Goal: Transaction & Acquisition: Book appointment/travel/reservation

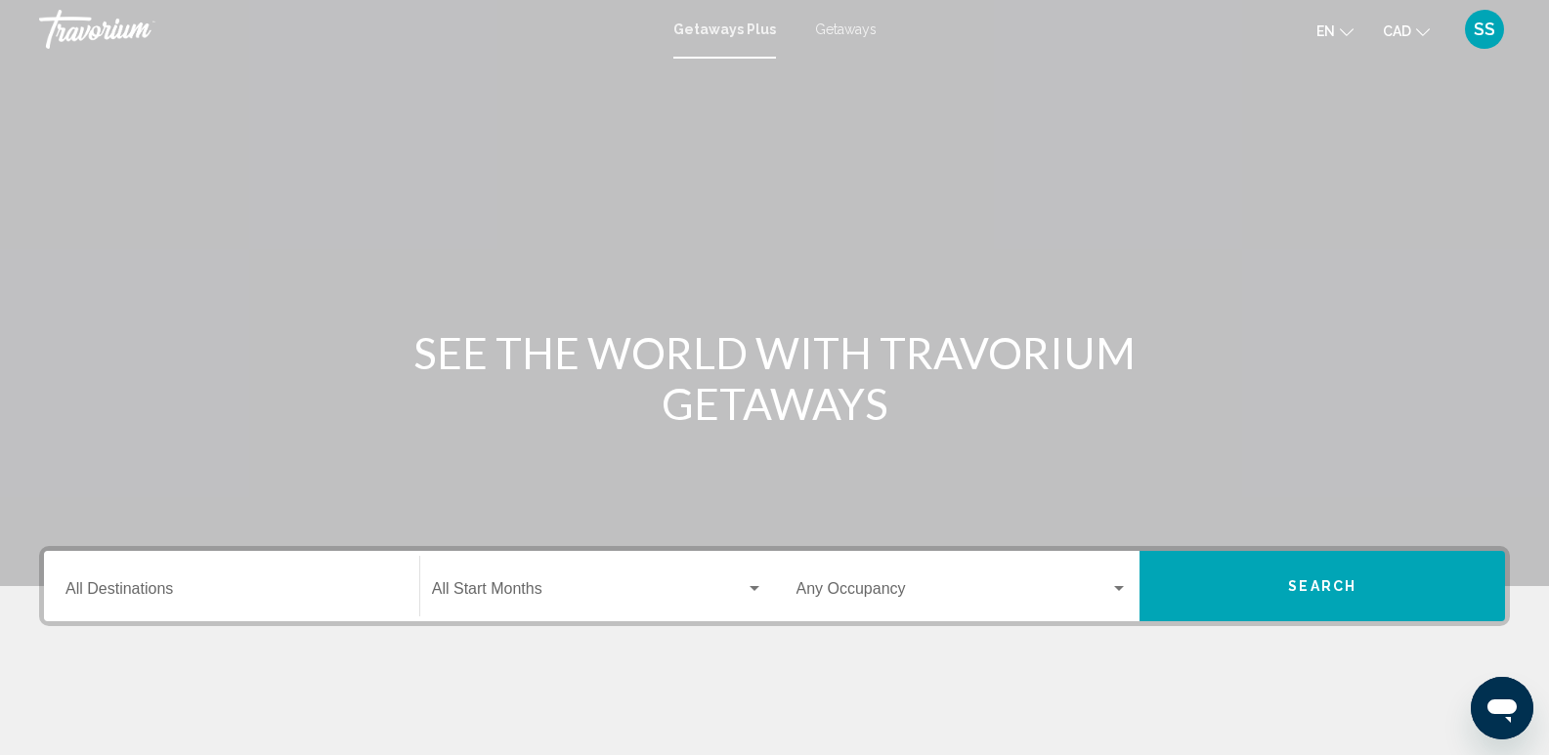
click at [830, 34] on span "Getaways" at bounding box center [846, 29] width 62 height 16
click at [832, 32] on span "Getaways" at bounding box center [846, 29] width 62 height 16
click at [840, 31] on span "Getaways" at bounding box center [846, 29] width 62 height 16
click at [847, 35] on span "Getaways" at bounding box center [846, 29] width 62 height 16
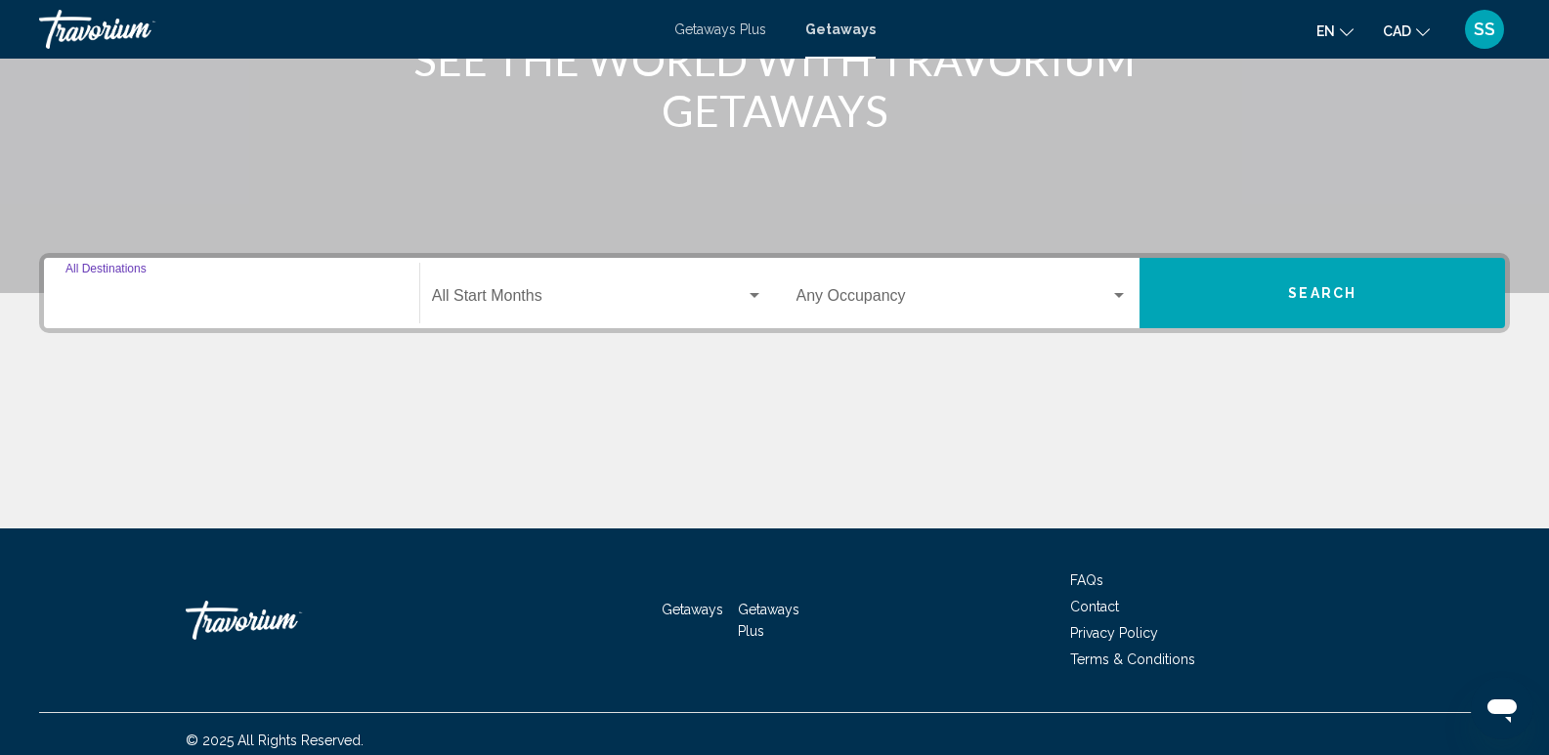
click at [186, 296] on input "Destination All Destinations" at bounding box center [231, 300] width 332 height 18
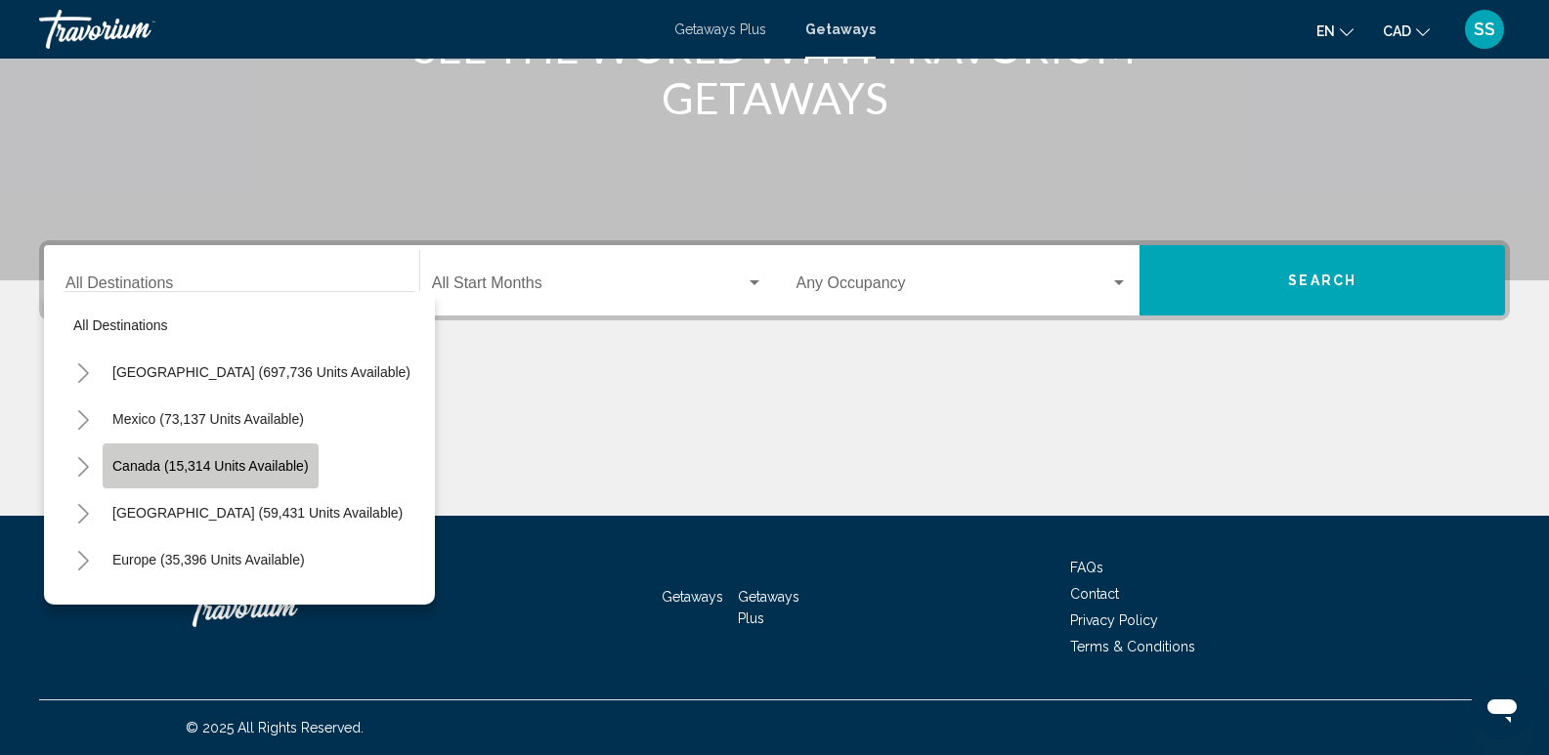
click at [229, 460] on span "Canada (15,314 units available)" at bounding box center [210, 466] width 196 height 16
type input "**********"
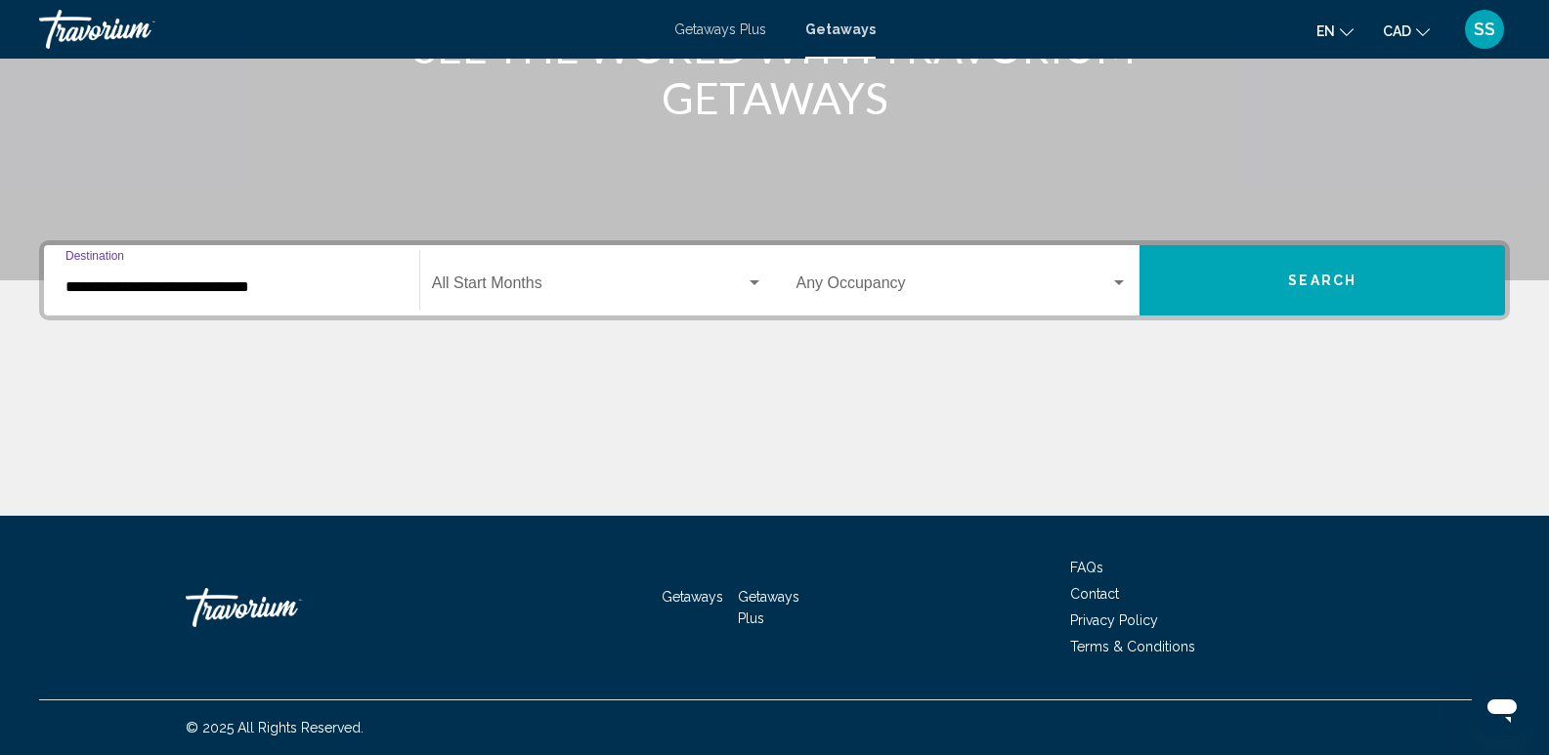
click at [679, 287] on span "Search widget" at bounding box center [589, 288] width 314 height 18
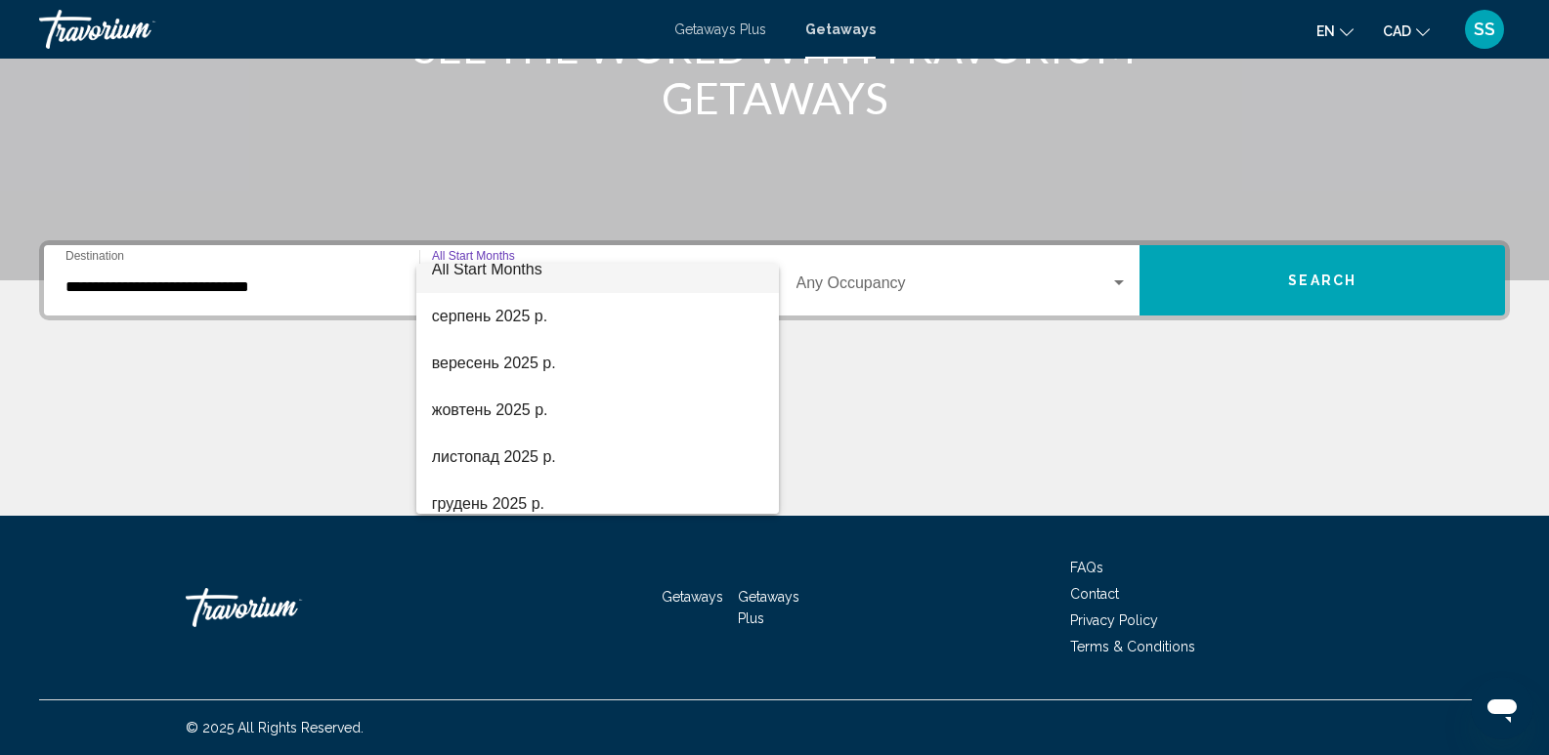
scroll to position [0, 0]
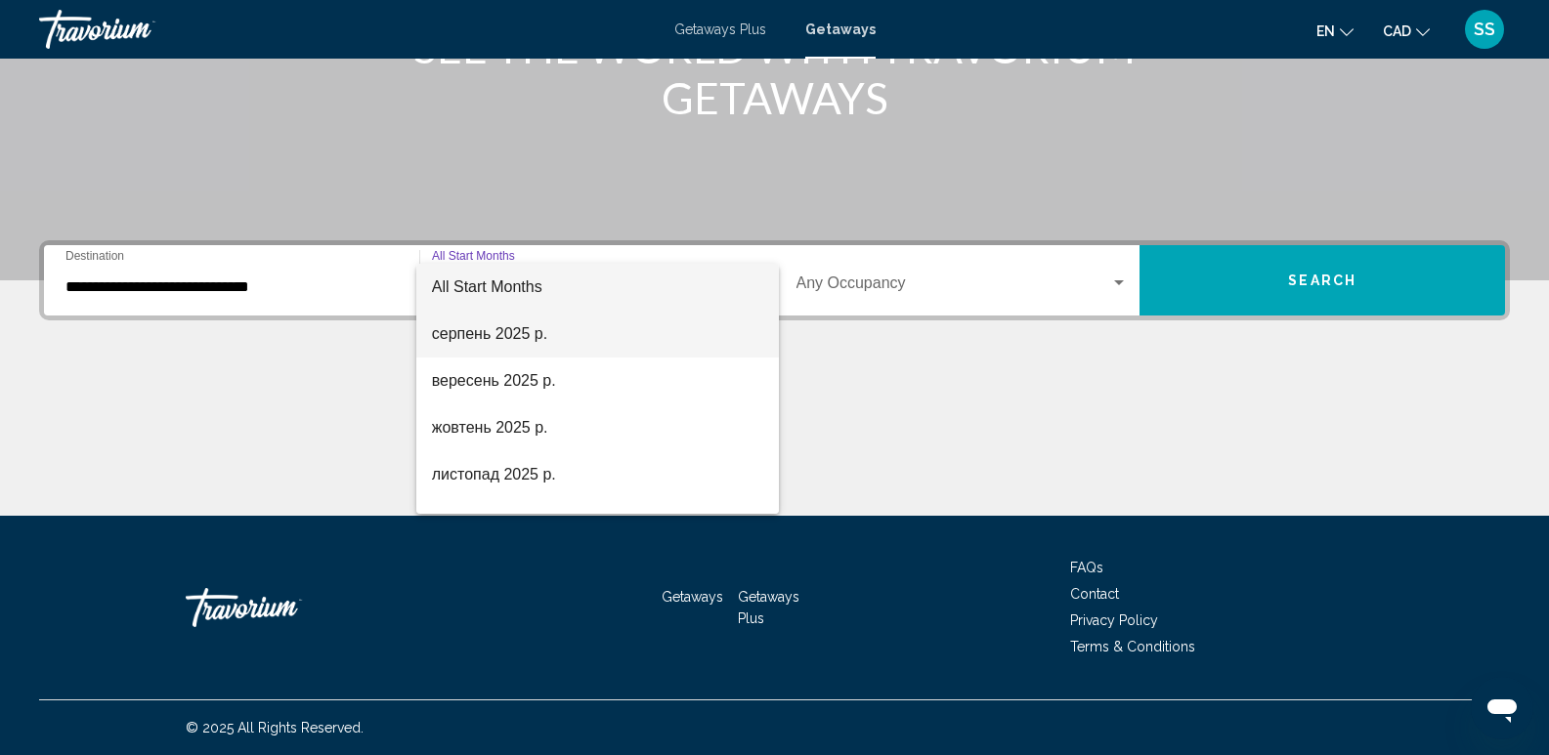
click at [532, 334] on span "серпень 2025 р." at bounding box center [597, 334] width 331 height 47
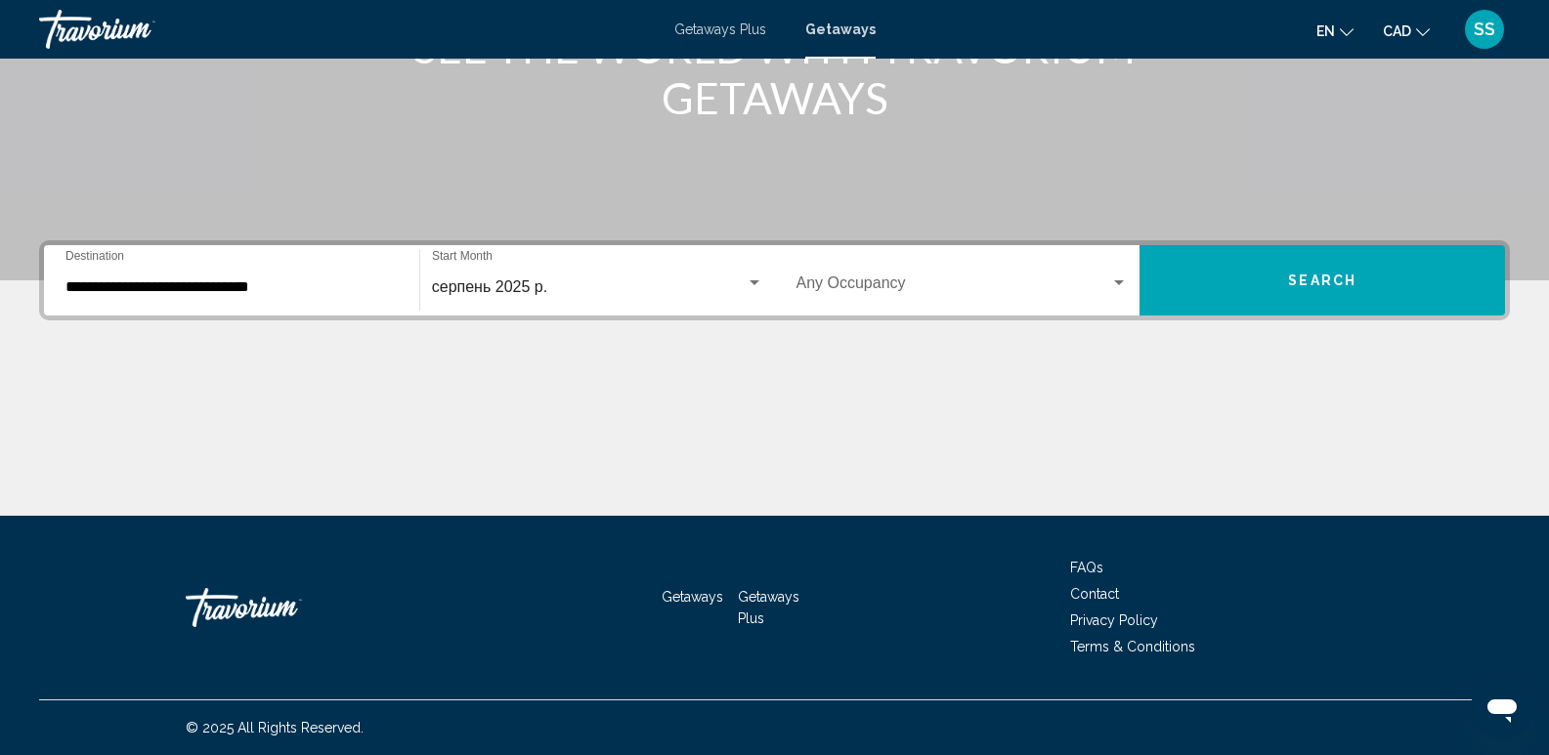
click at [514, 299] on div "серпень 2025 р. Start Month All Start Months" at bounding box center [597, 281] width 331 height 62
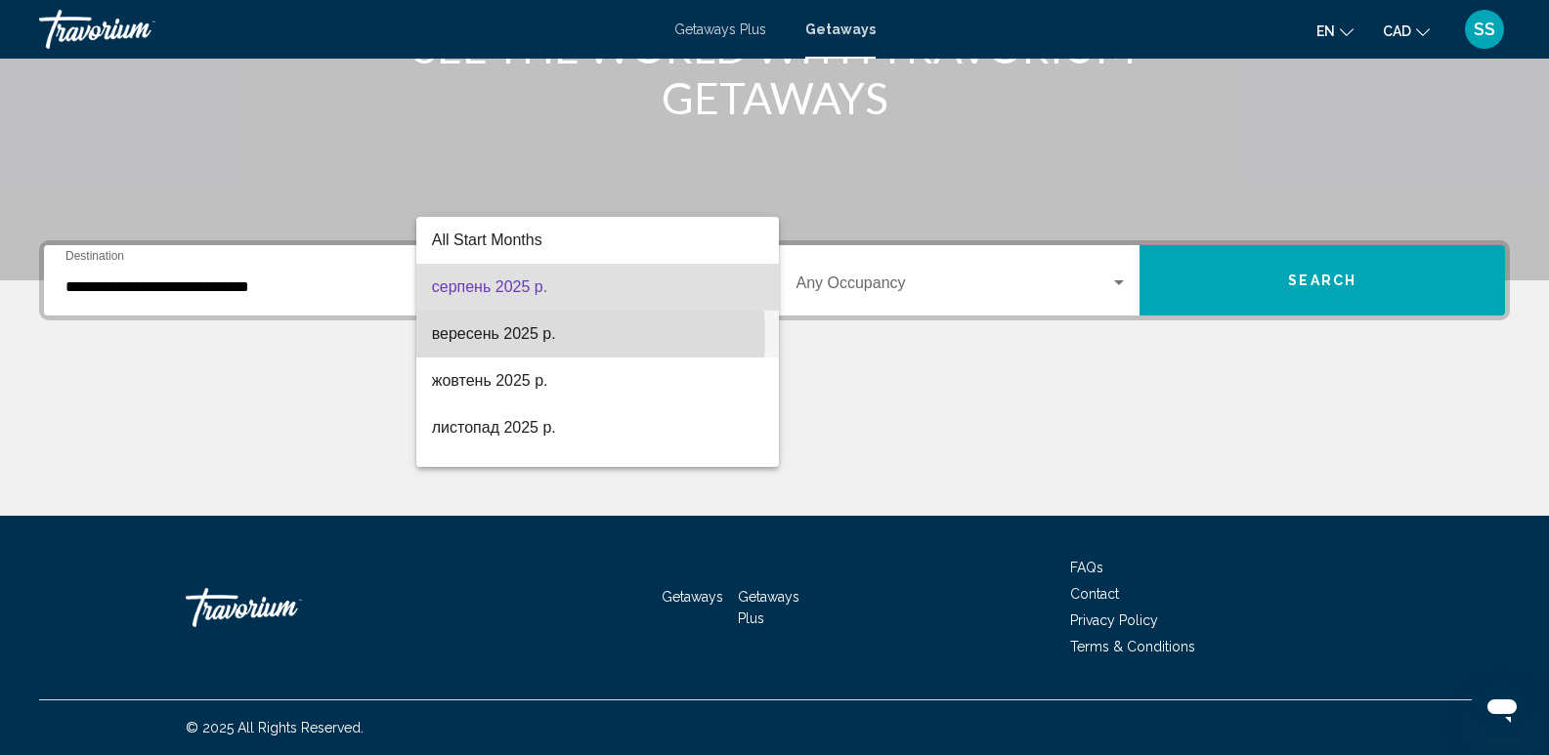
click at [505, 336] on span "вересень 2025 р." at bounding box center [597, 334] width 331 height 47
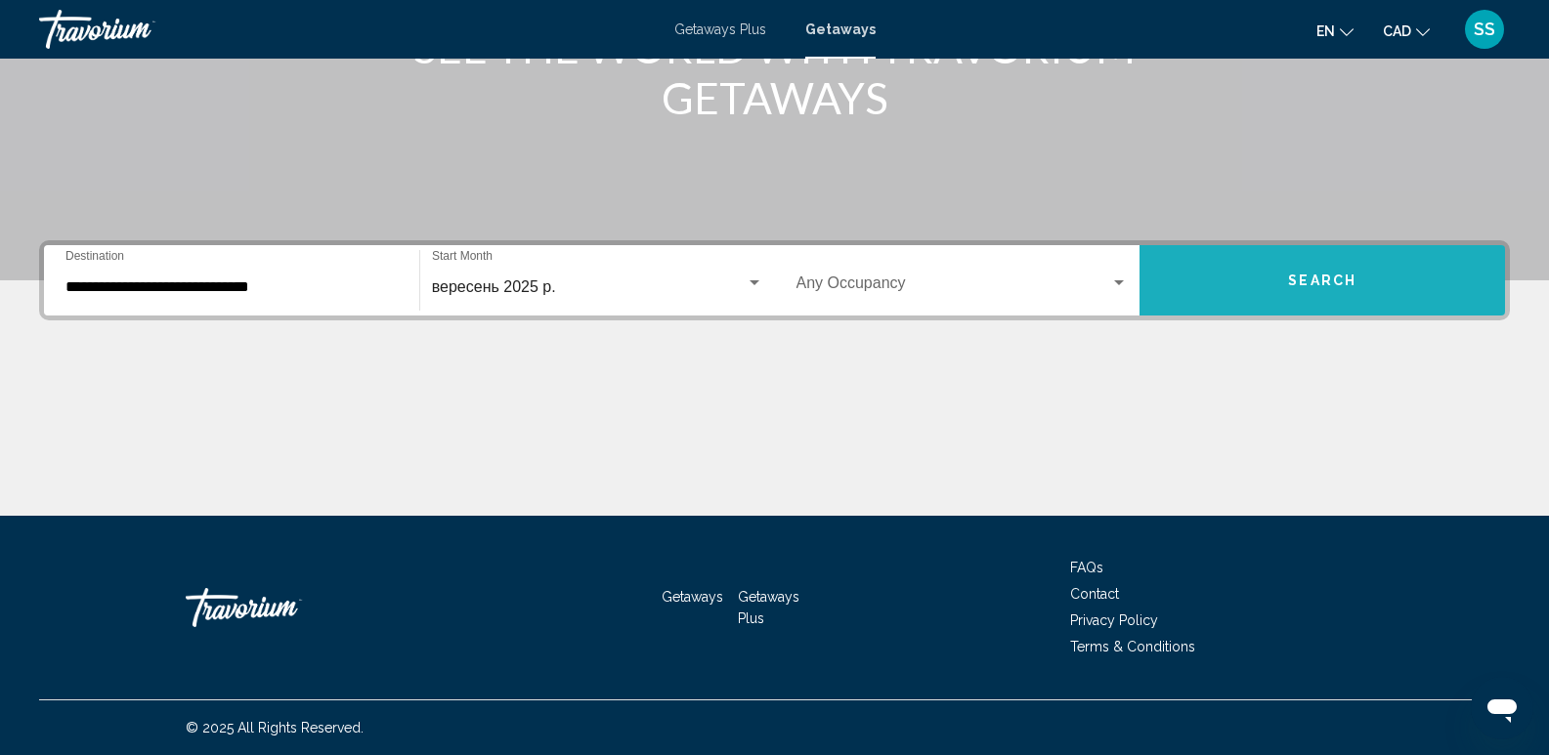
click at [1267, 291] on button "Search" at bounding box center [1321, 280] width 365 height 70
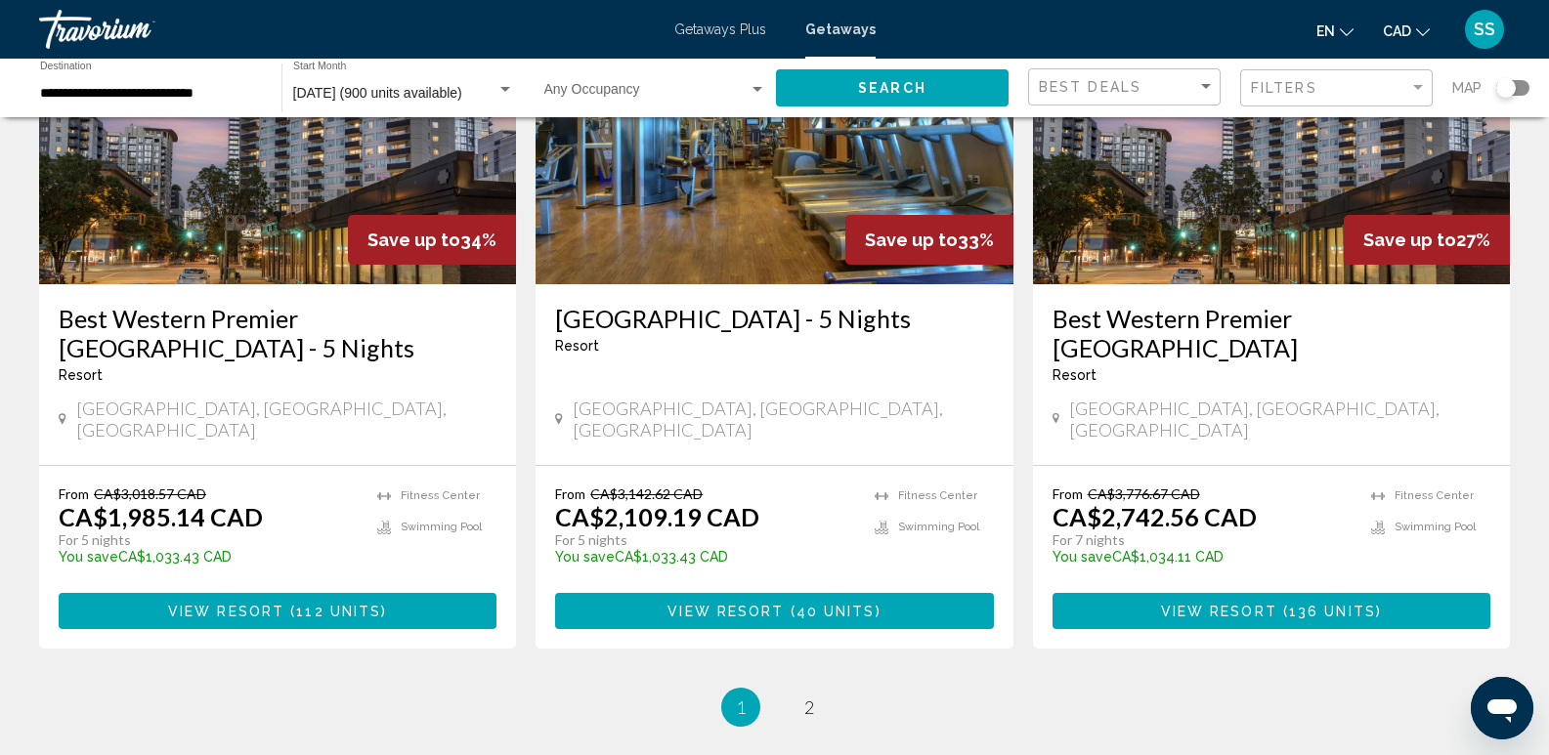
scroll to position [2577, 0]
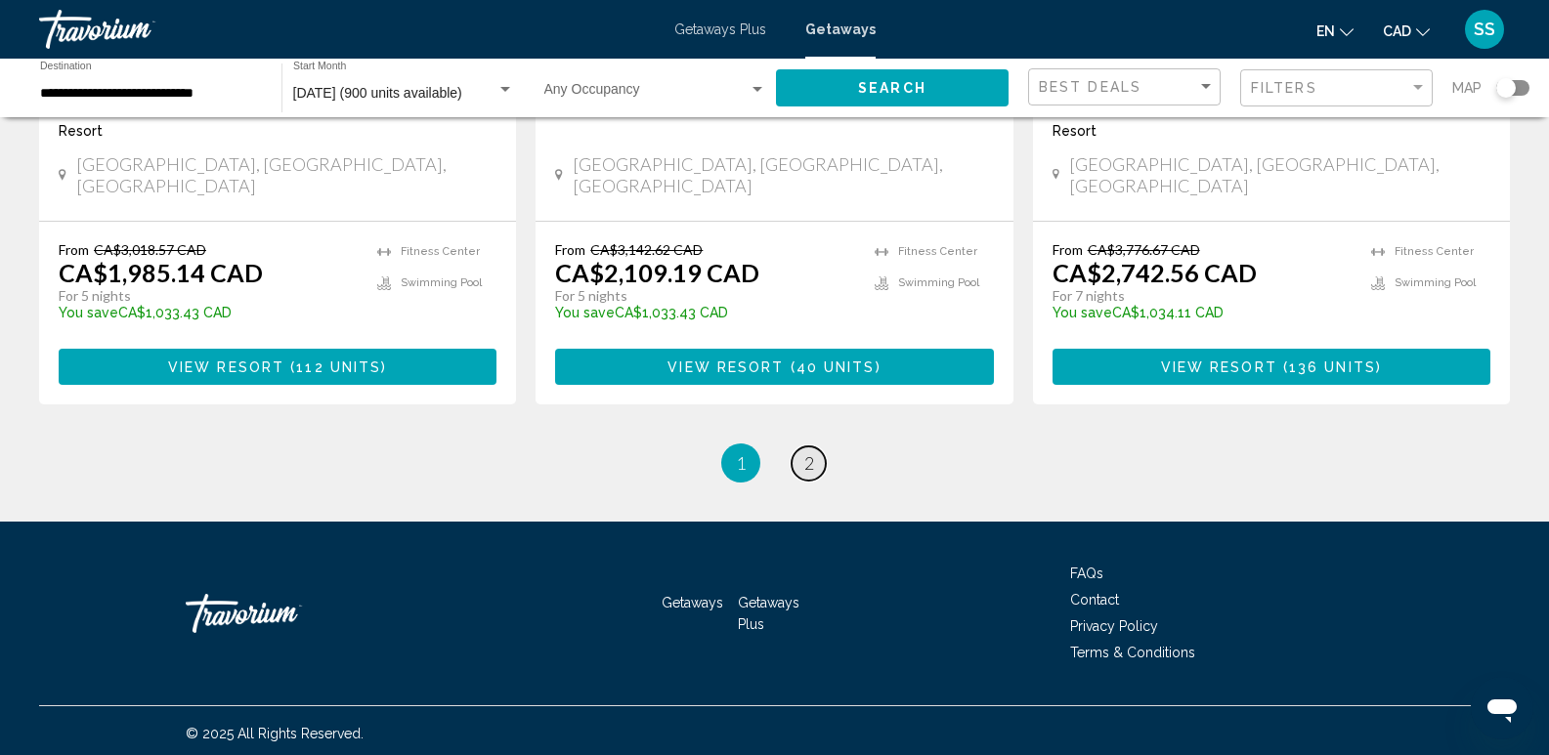
click at [802, 452] on link "page 2" at bounding box center [809, 464] width 34 height 34
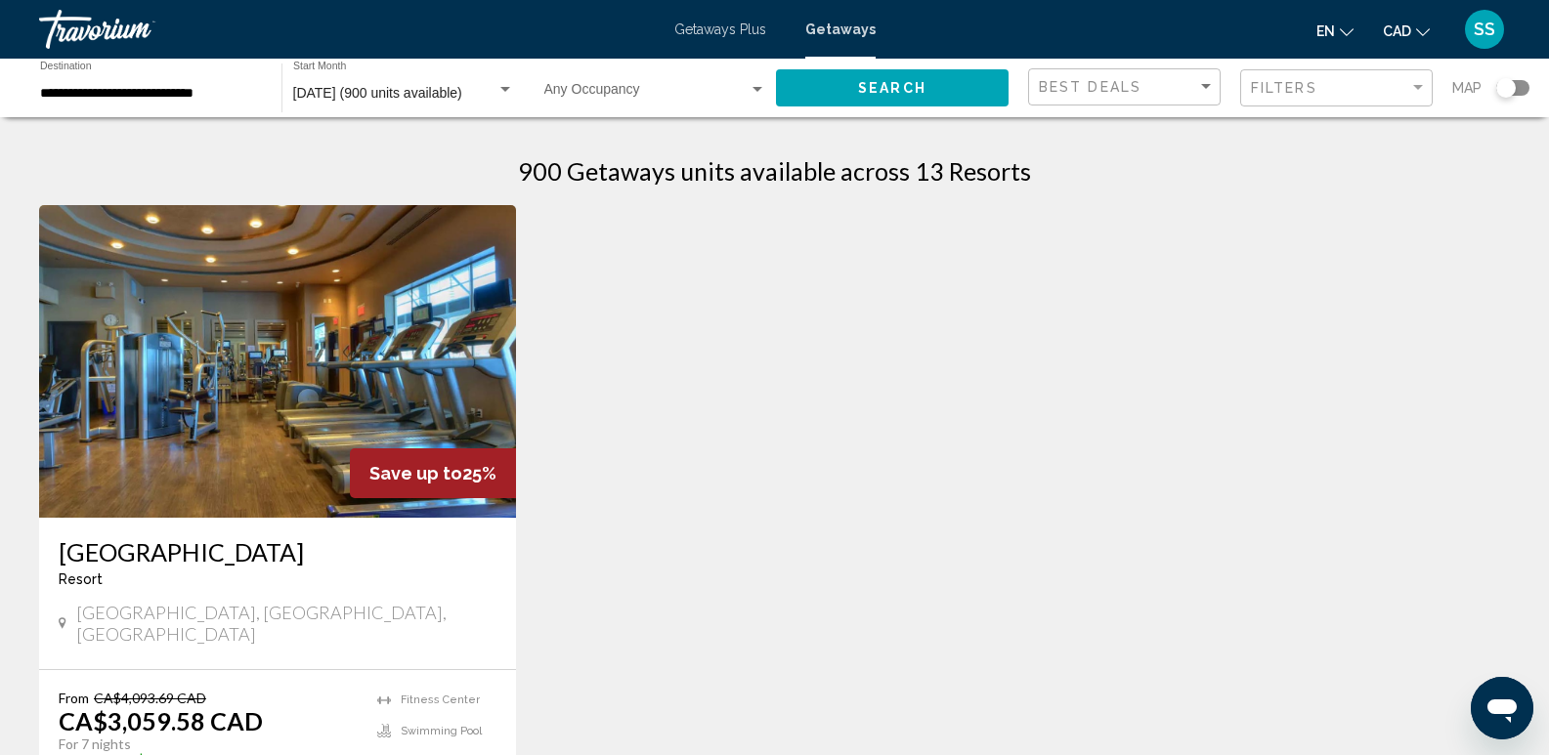
click at [405, 92] on span "[DATE] (900 units available)" at bounding box center [377, 93] width 169 height 16
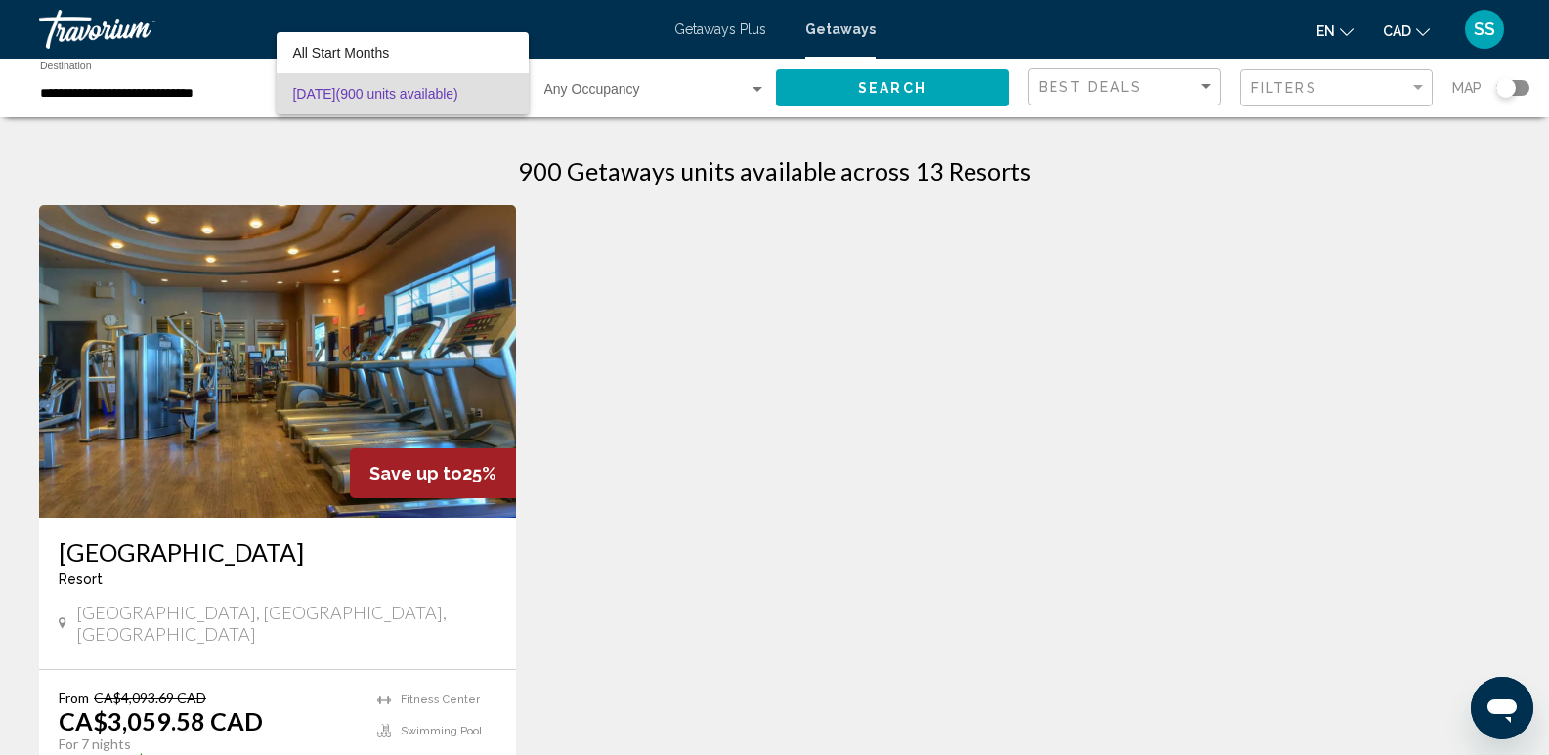
click at [160, 100] on div at bounding box center [774, 377] width 1549 height 755
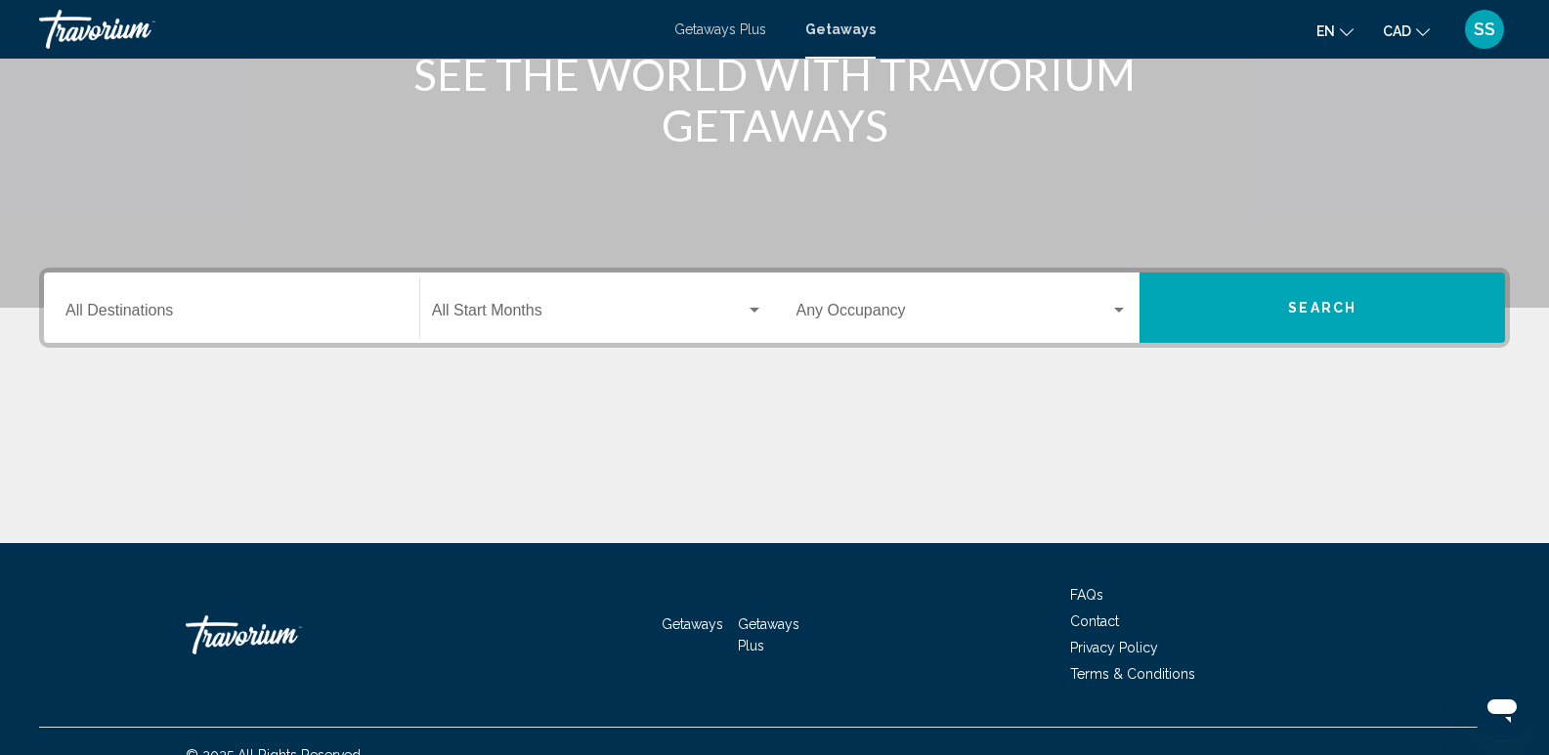
scroll to position [306, 0]
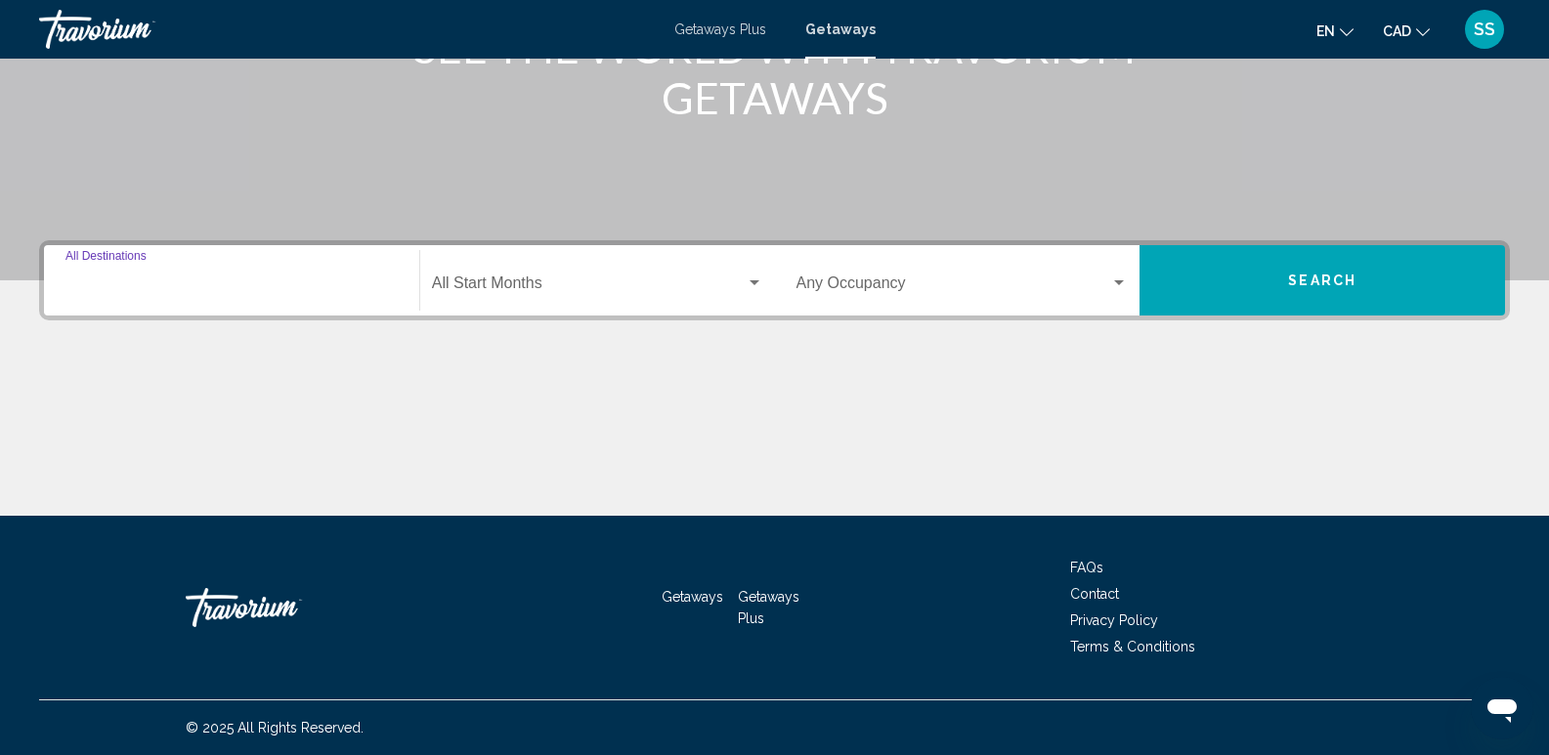
click at [235, 292] on input "Destination All Destinations" at bounding box center [231, 288] width 332 height 18
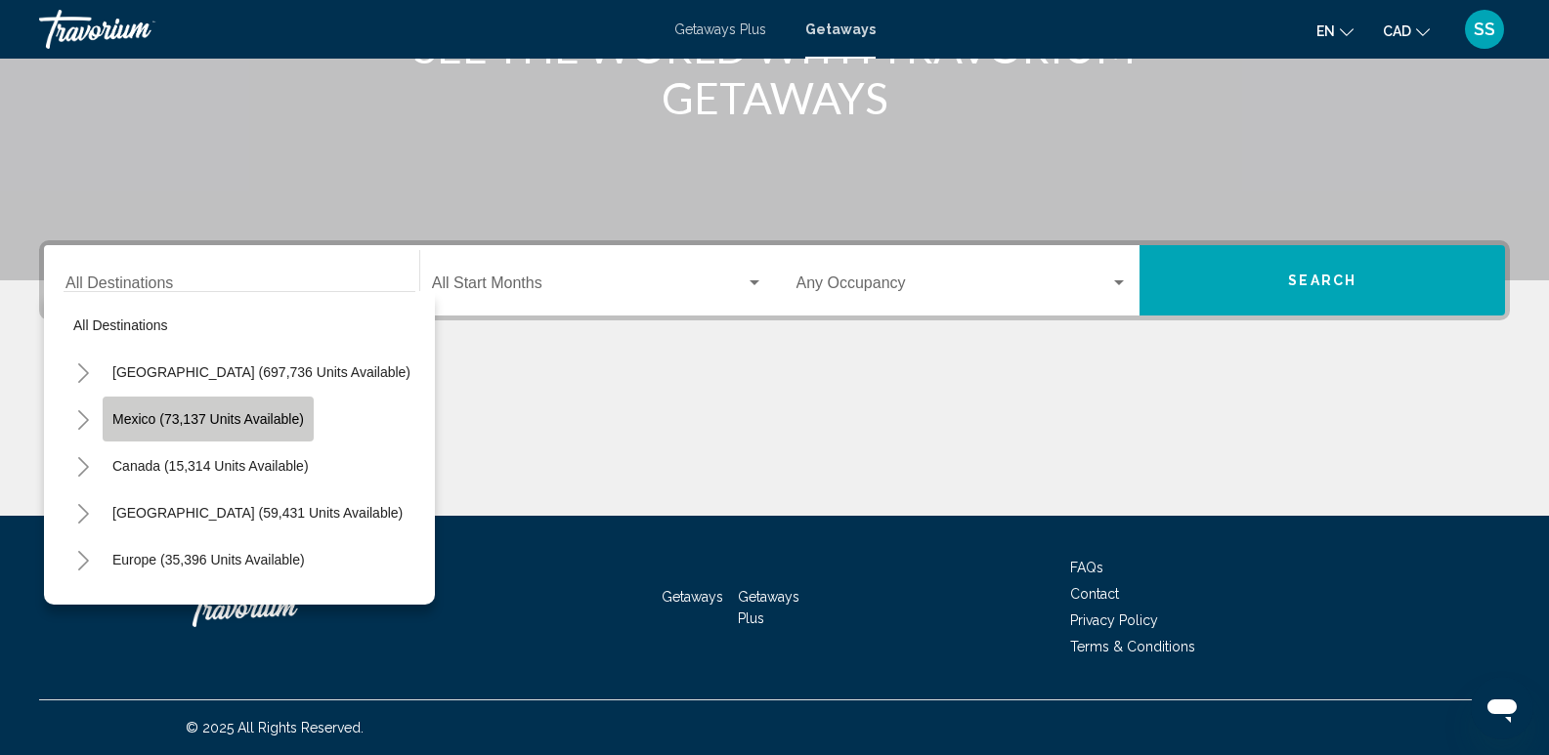
click at [249, 422] on span "Mexico (73,137 units available)" at bounding box center [208, 419] width 192 height 16
type input "**********"
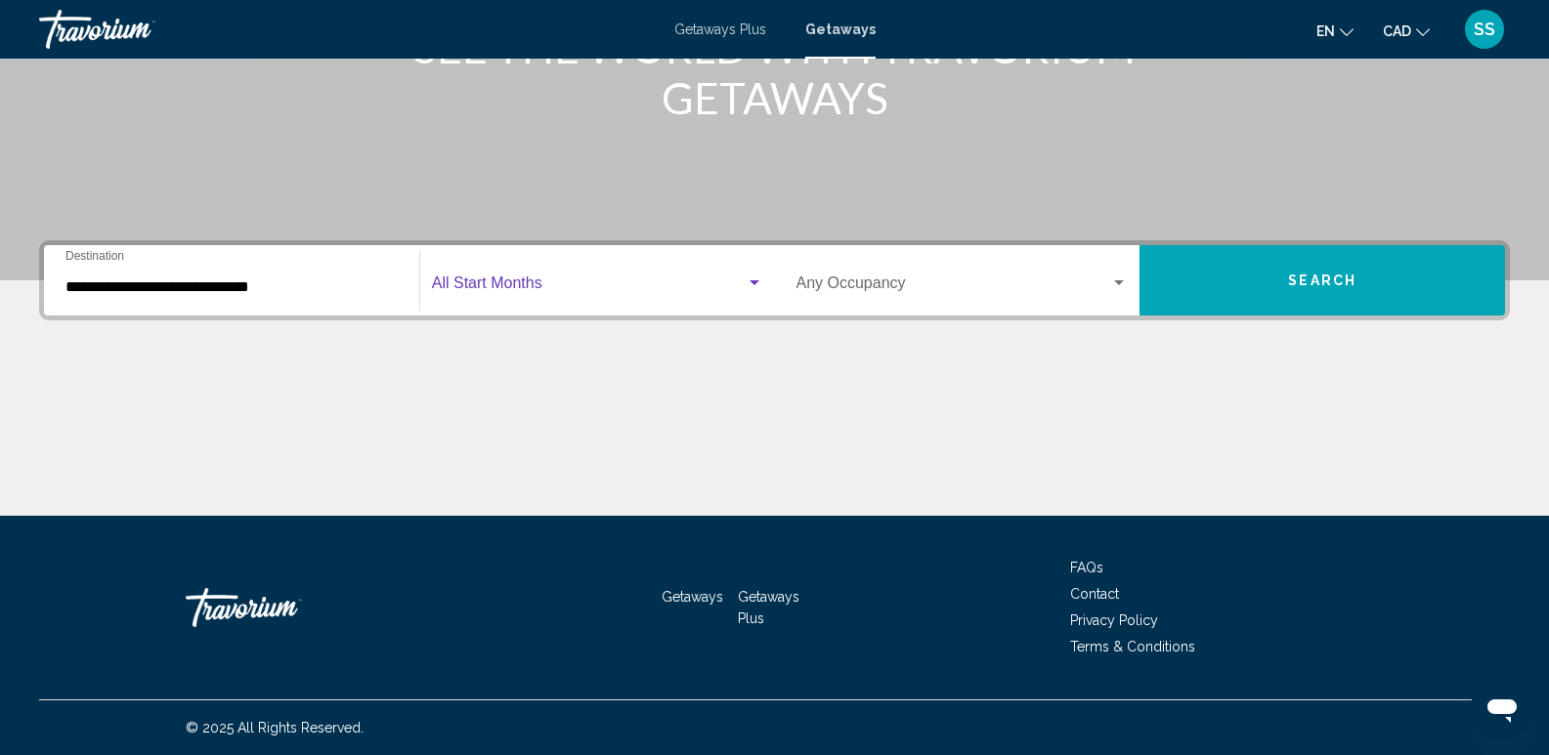
click at [752, 288] on div "Search widget" at bounding box center [755, 284] width 18 height 16
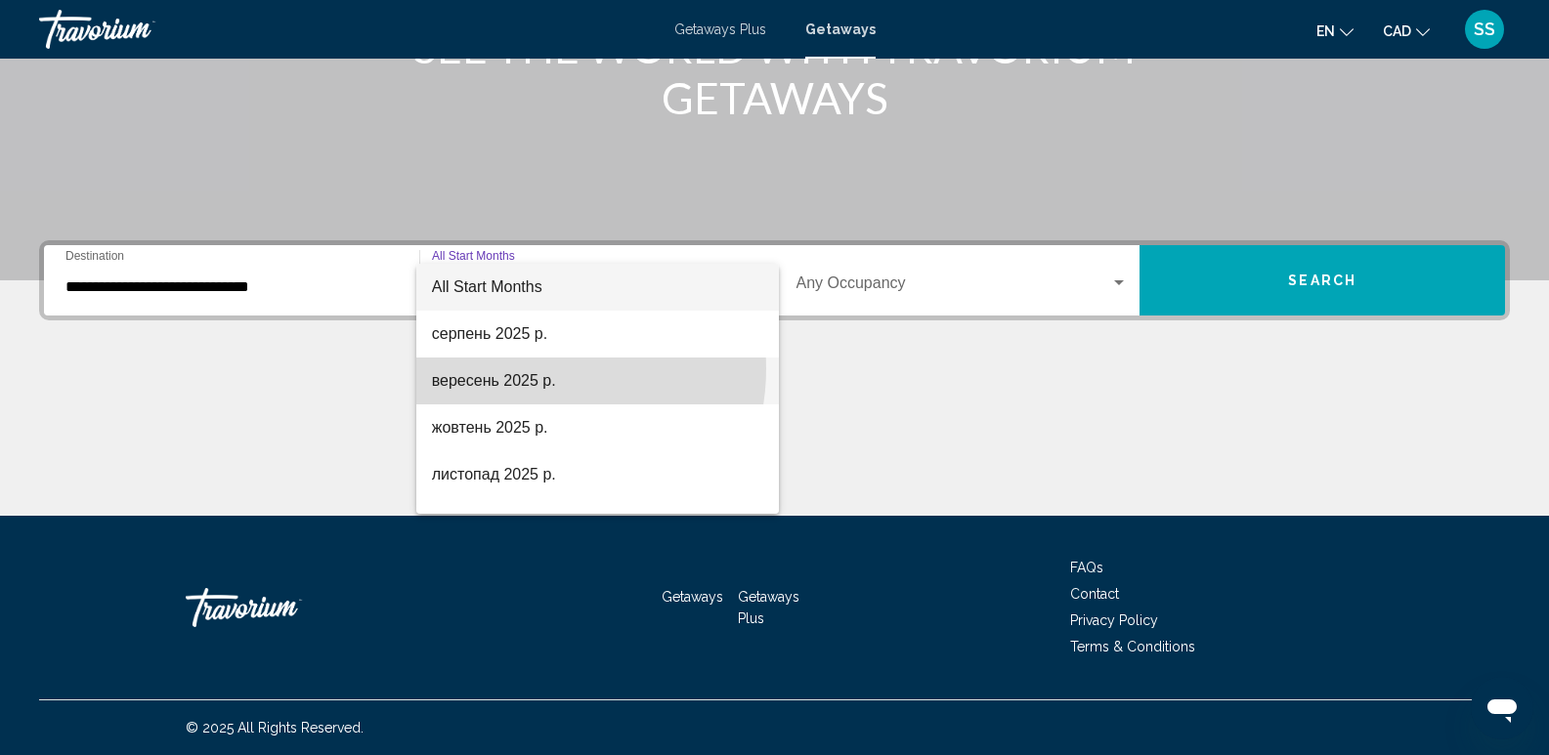
drag, startPoint x: 529, startPoint y: 368, endPoint x: 540, endPoint y: 366, distance: 11.9
click at [530, 368] on span "вересень 2025 р." at bounding box center [597, 381] width 331 height 47
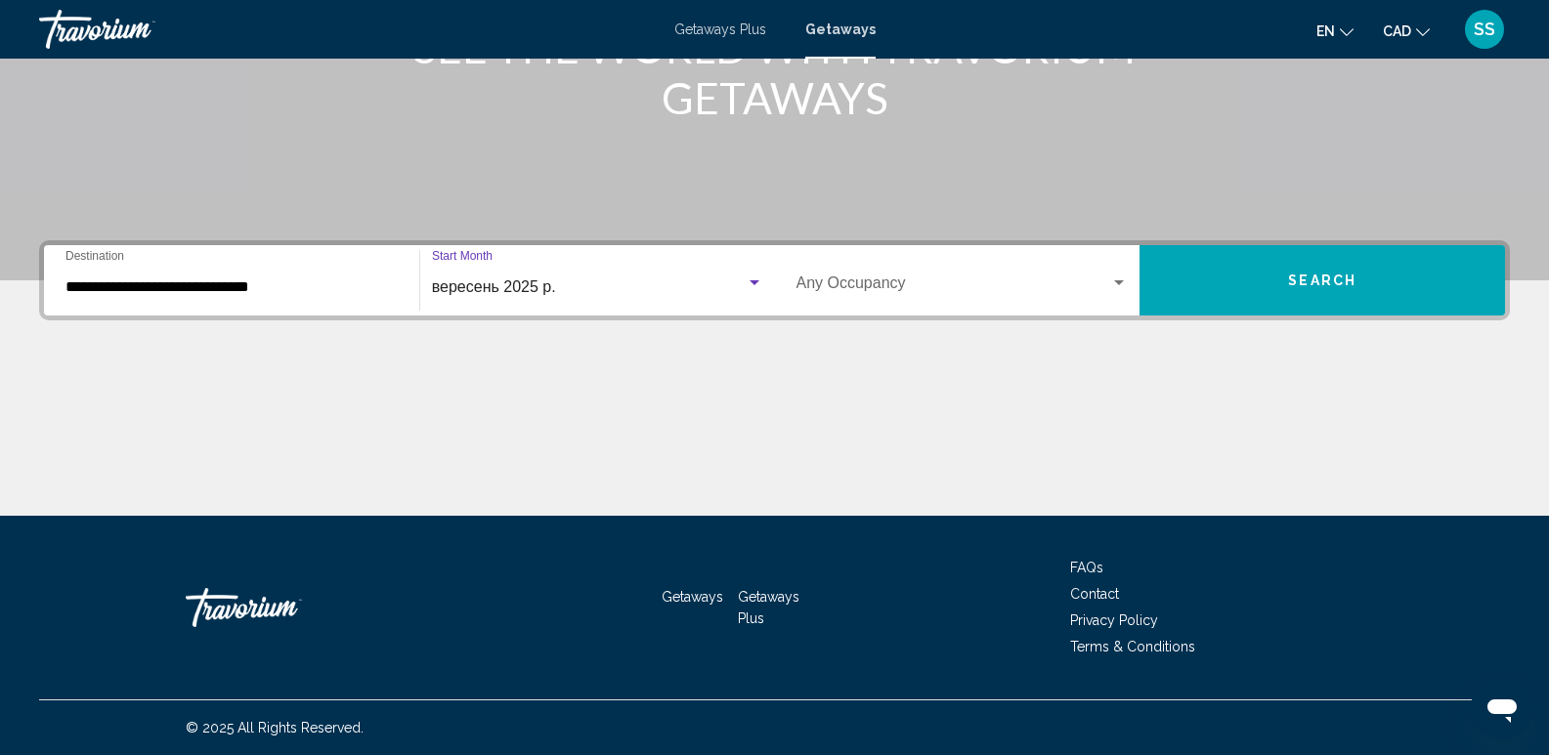
click at [1228, 286] on button "Search" at bounding box center [1321, 280] width 365 height 70
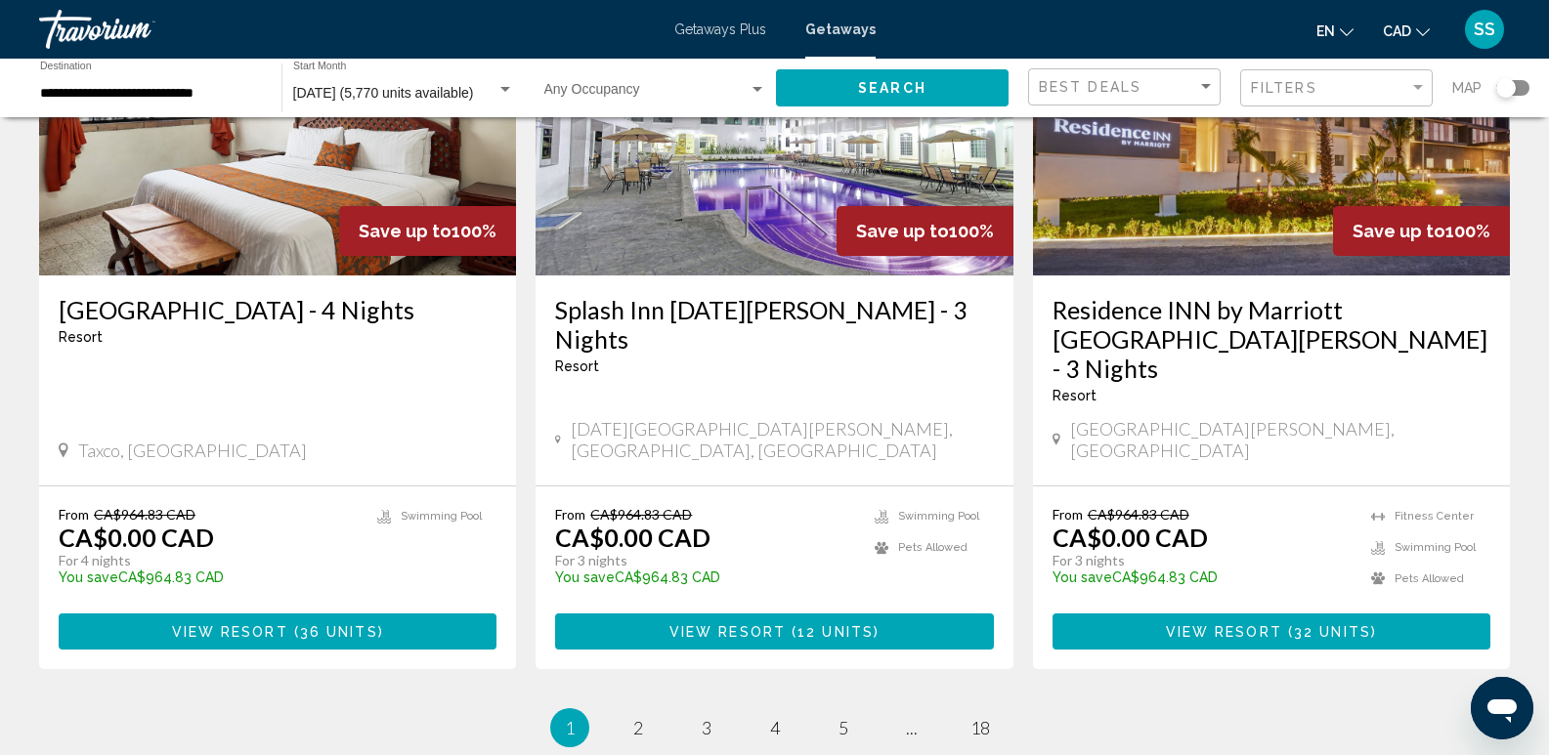
scroll to position [2345, 0]
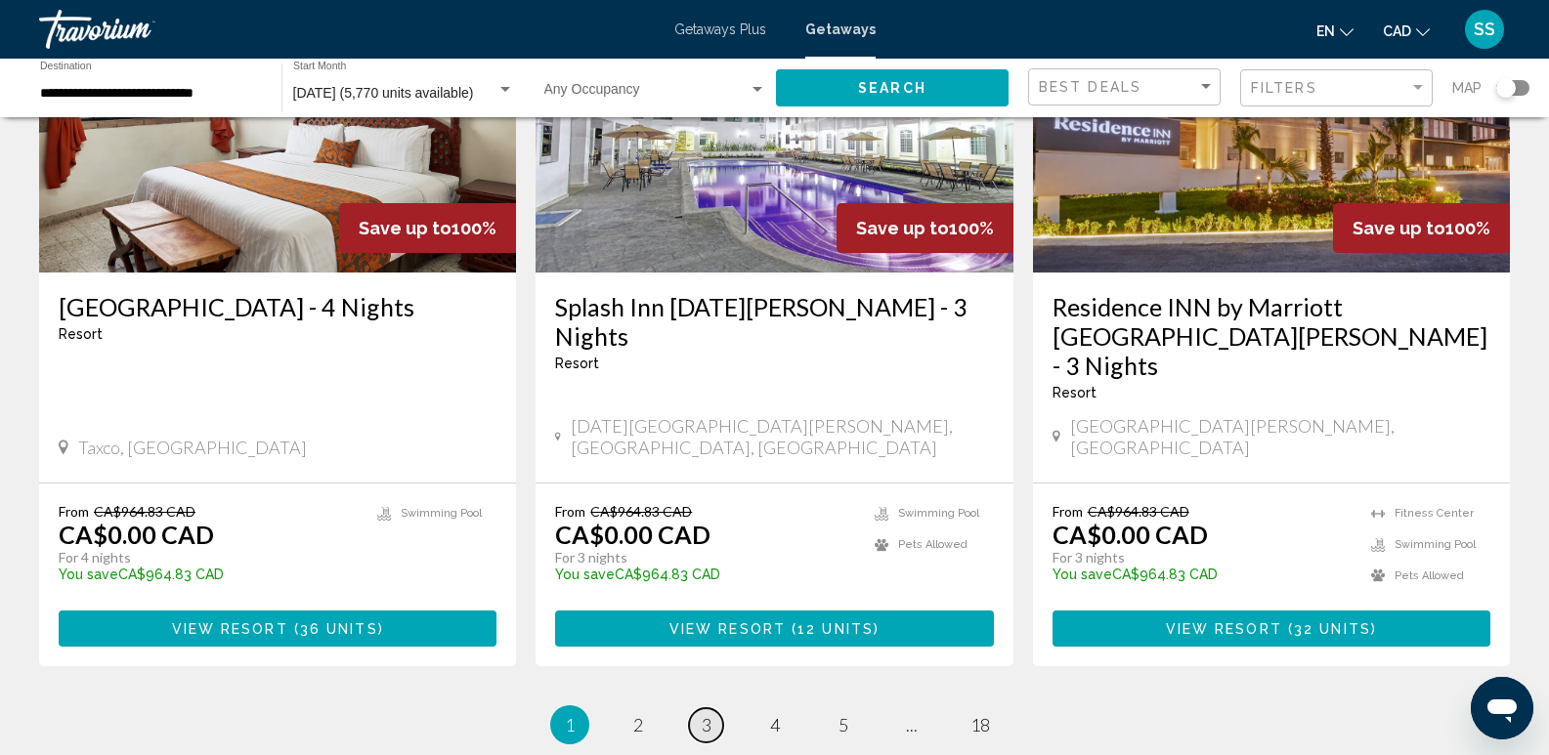
click at [710, 714] on span "3" at bounding box center [707, 724] width 10 height 21
